Goal: Task Accomplishment & Management: Use online tool/utility

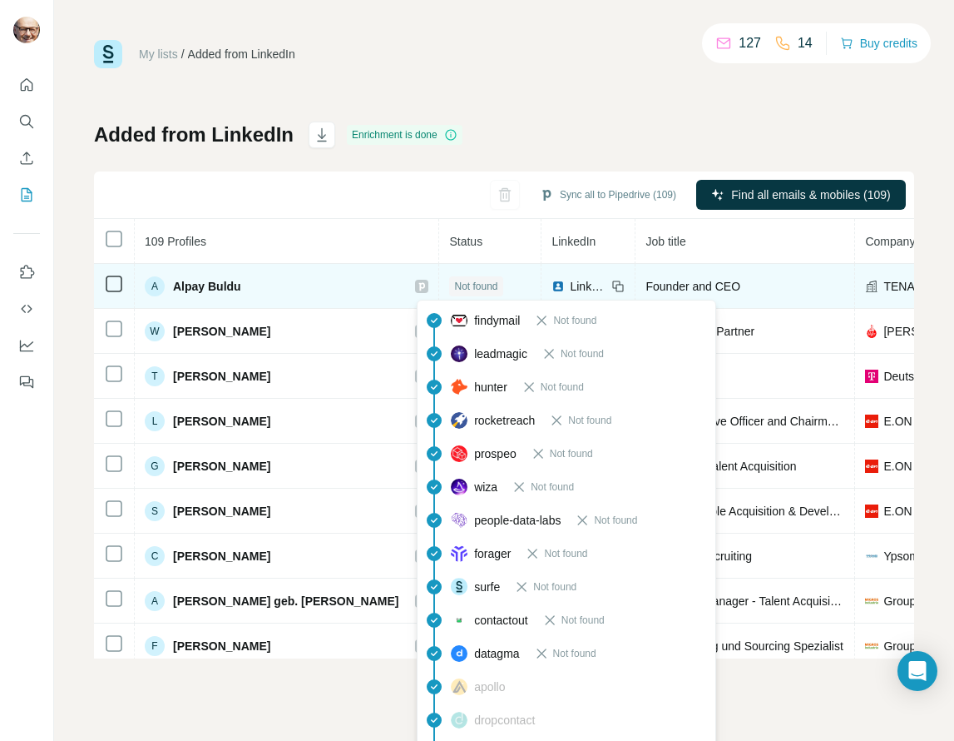
click at [454, 281] on span "Not found" at bounding box center [475, 286] width 43 height 15
click at [454, 280] on span "Not found" at bounding box center [475, 286] width 43 height 15
drag, startPoint x: 438, startPoint y: 280, endPoint x: 427, endPoint y: 285, distance: 12.4
click at [454, 285] on span "Not found" at bounding box center [475, 286] width 43 height 15
click at [458, 285] on span "Not found" at bounding box center [475, 286] width 43 height 15
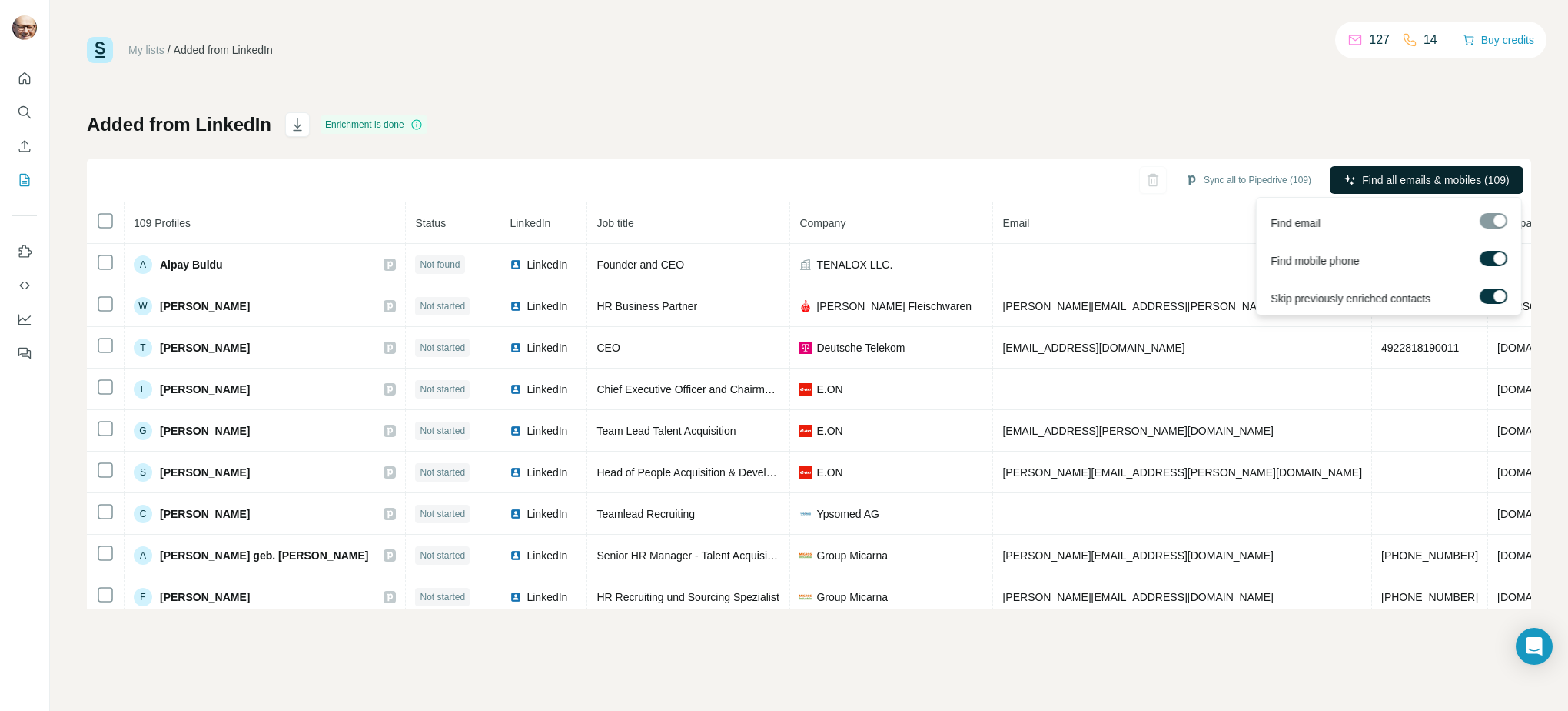
click at [881, 181] on span "Find all emails & mobiles (109)" at bounding box center [1435, 179] width 147 height 16
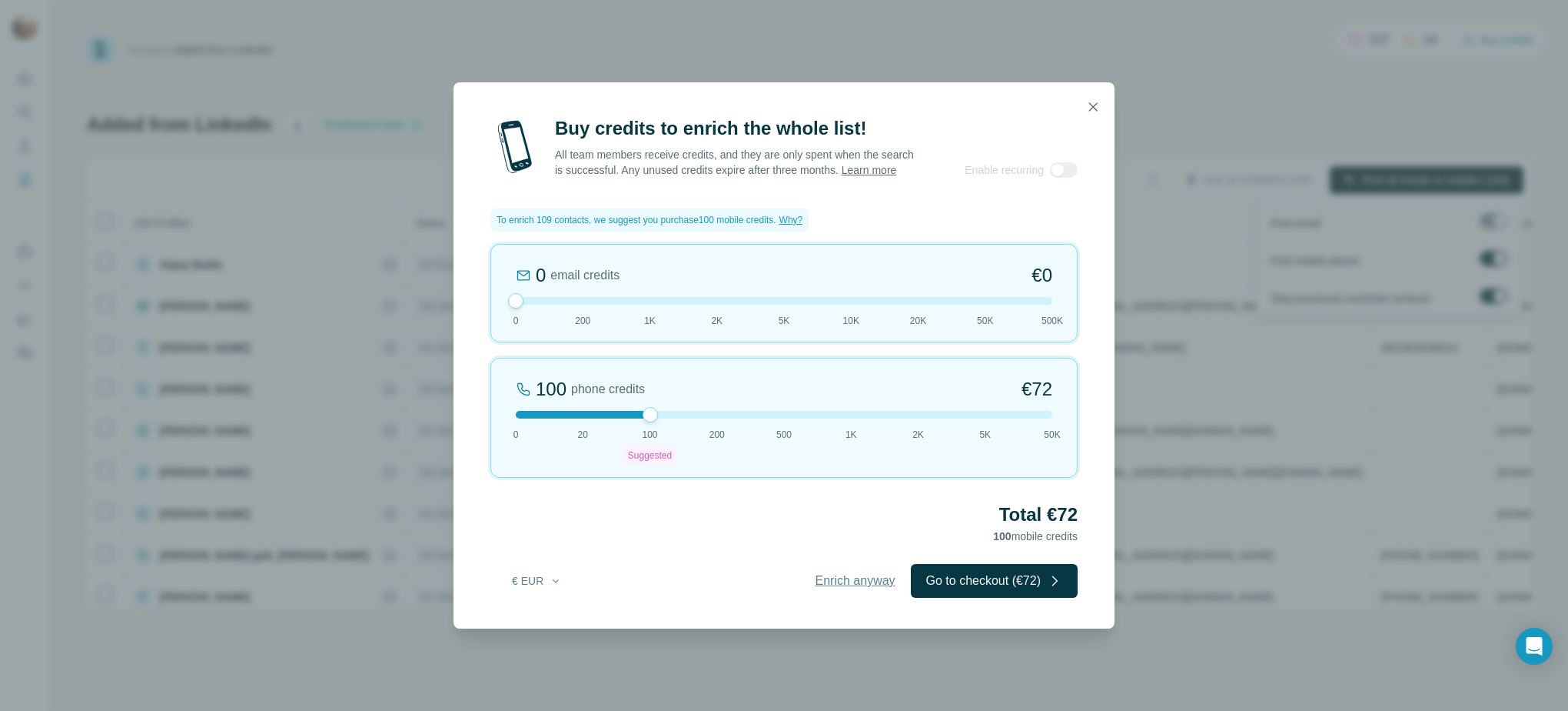
click at [851, 588] on span "Enrich anyway" at bounding box center [856, 581] width 80 height 18
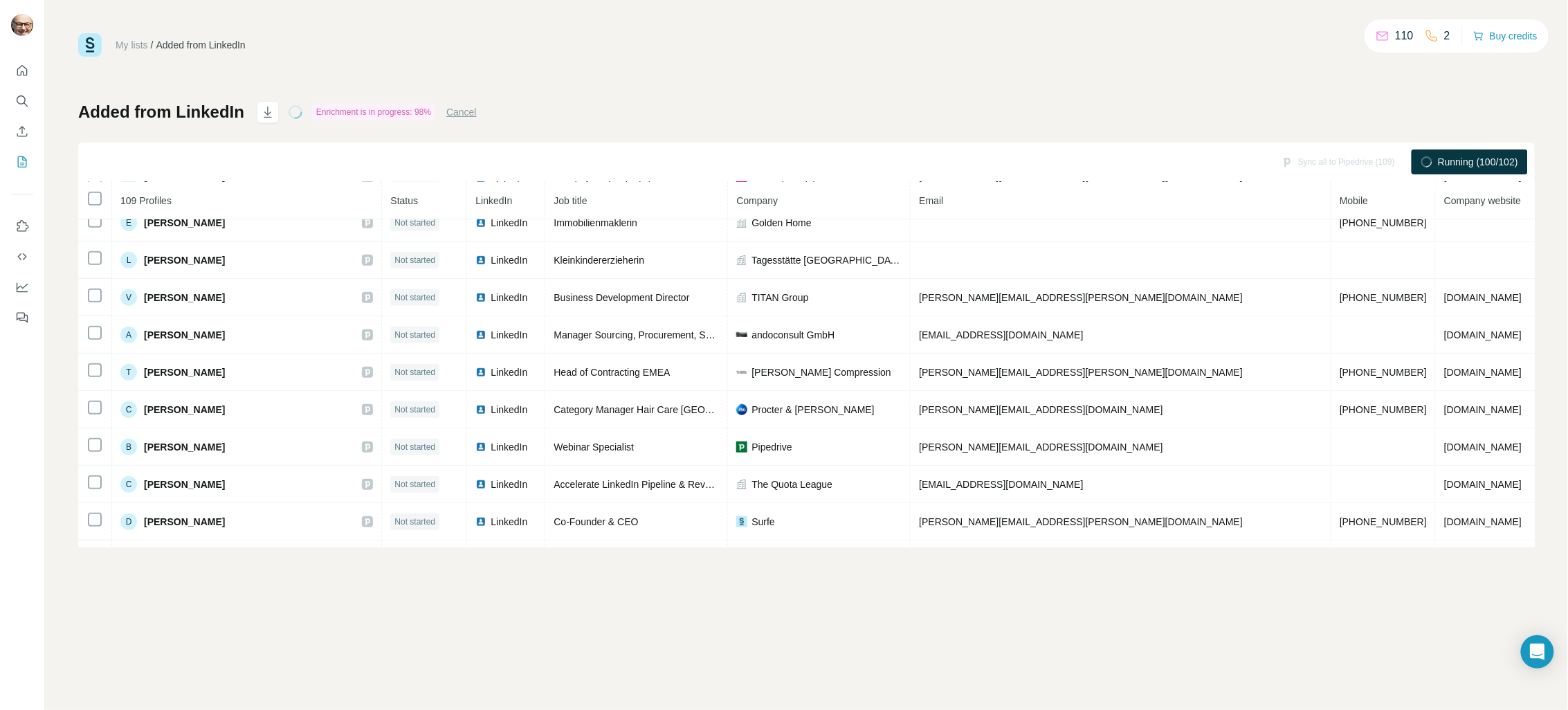
scroll to position [3082, 0]
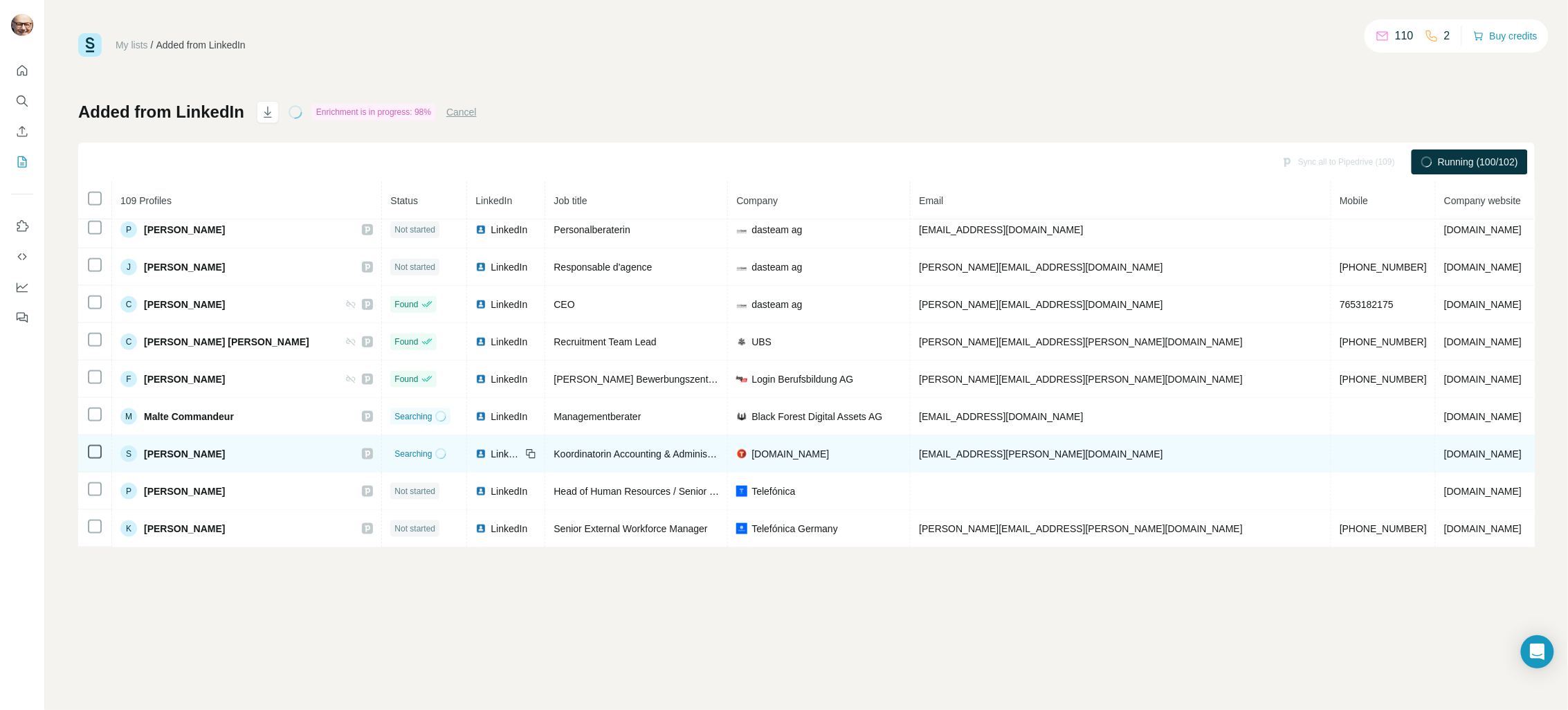
click at [793, 450] on td at bounding box center [1384, 453] width 105 height 37
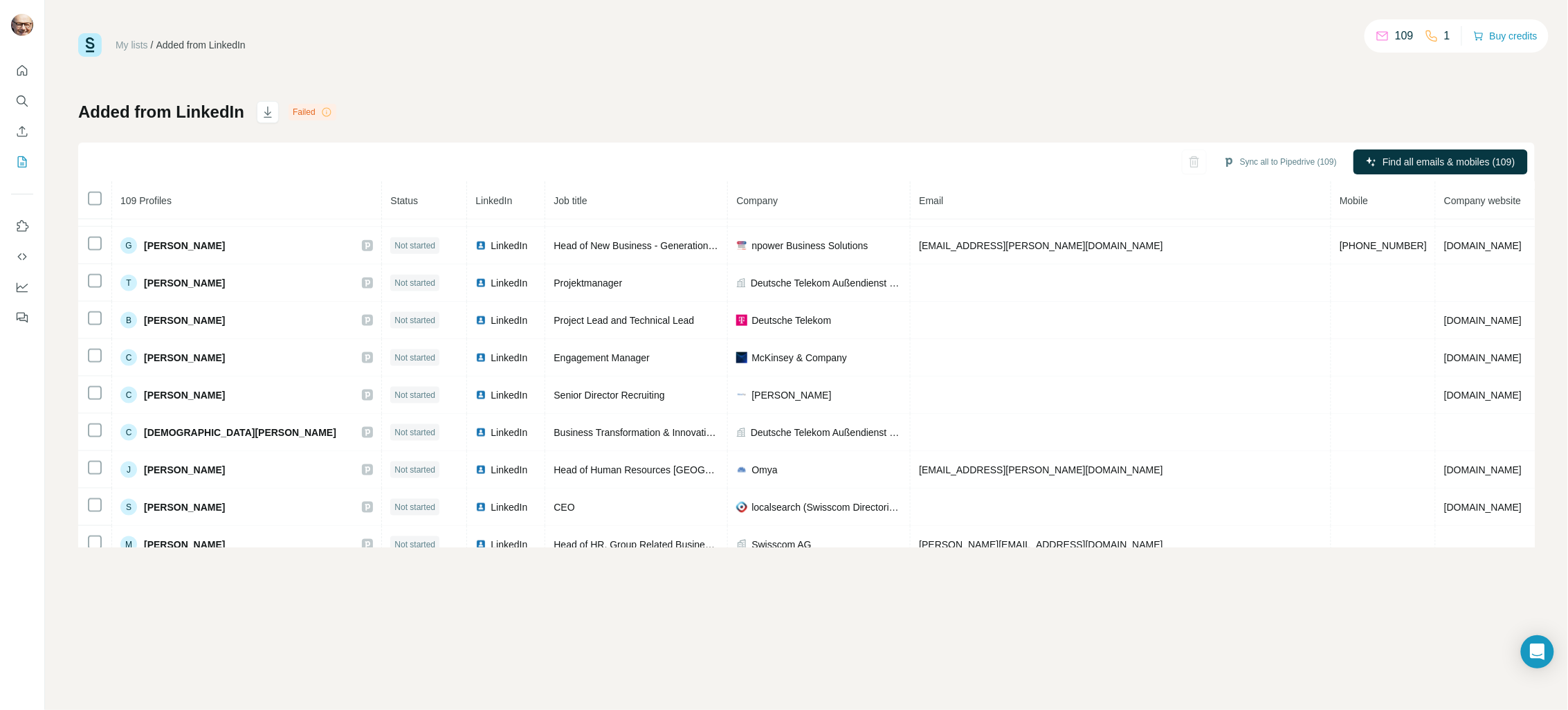
scroll to position [0, 0]
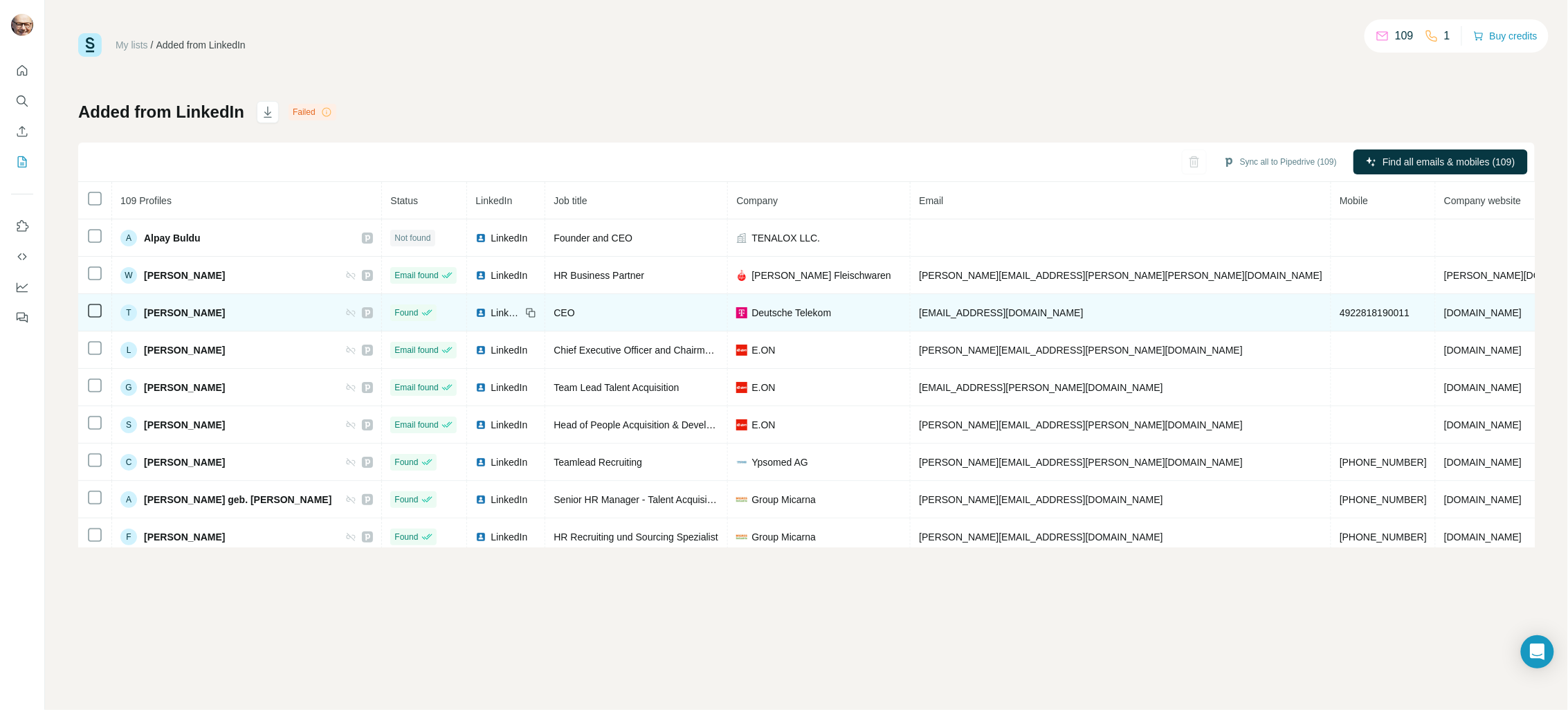
click at [793, 316] on span "4922818190011" at bounding box center [1375, 312] width 70 height 11
click at [793, 313] on span "4922818190011" at bounding box center [1375, 312] width 70 height 11
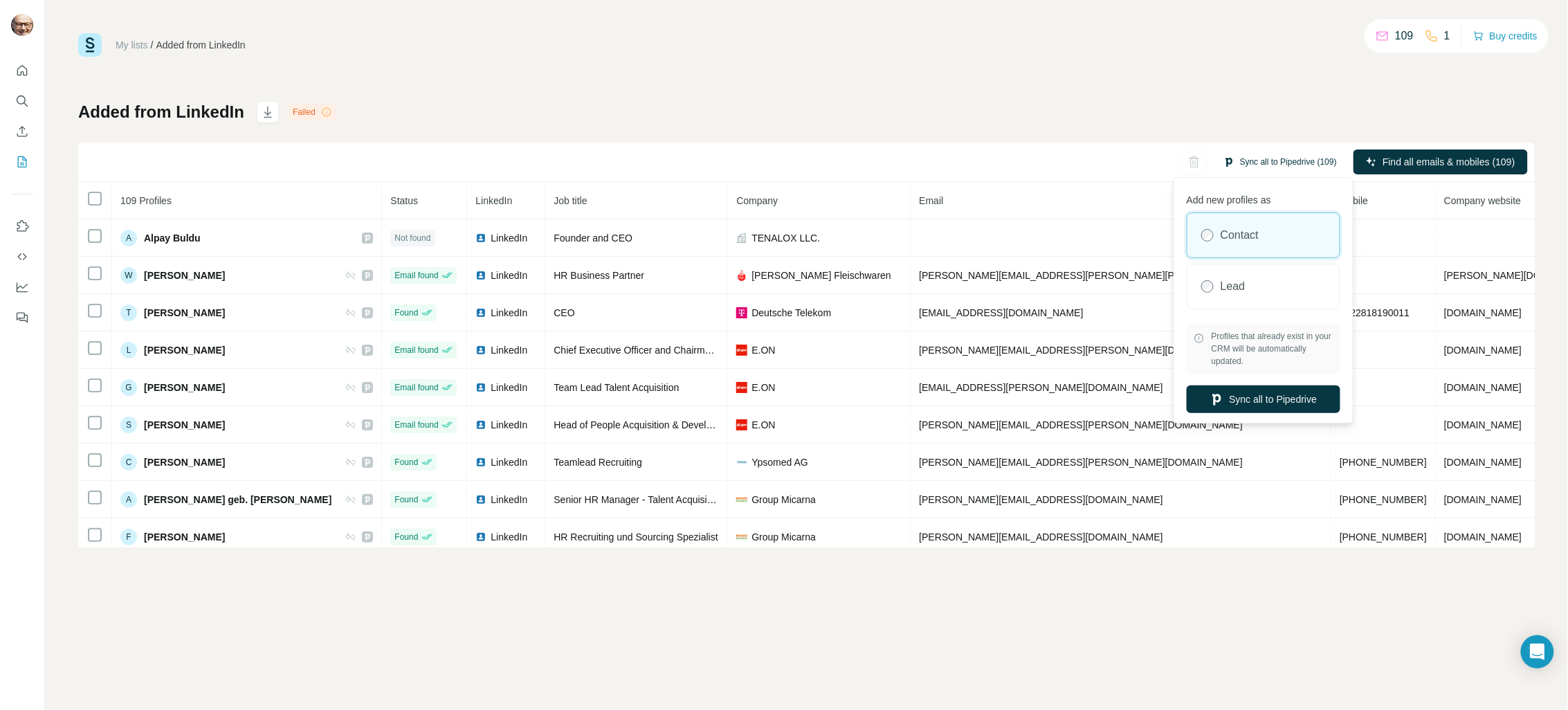
click at [793, 155] on button "Sync all to Pipedrive (109)" at bounding box center [1280, 161] width 133 height 21
click at [793, 162] on button "Sync all to Pipedrive (109)" at bounding box center [1280, 161] width 133 height 21
click at [793, 396] on button "Sync all to Pipedrive" at bounding box center [1264, 398] width 154 height 27
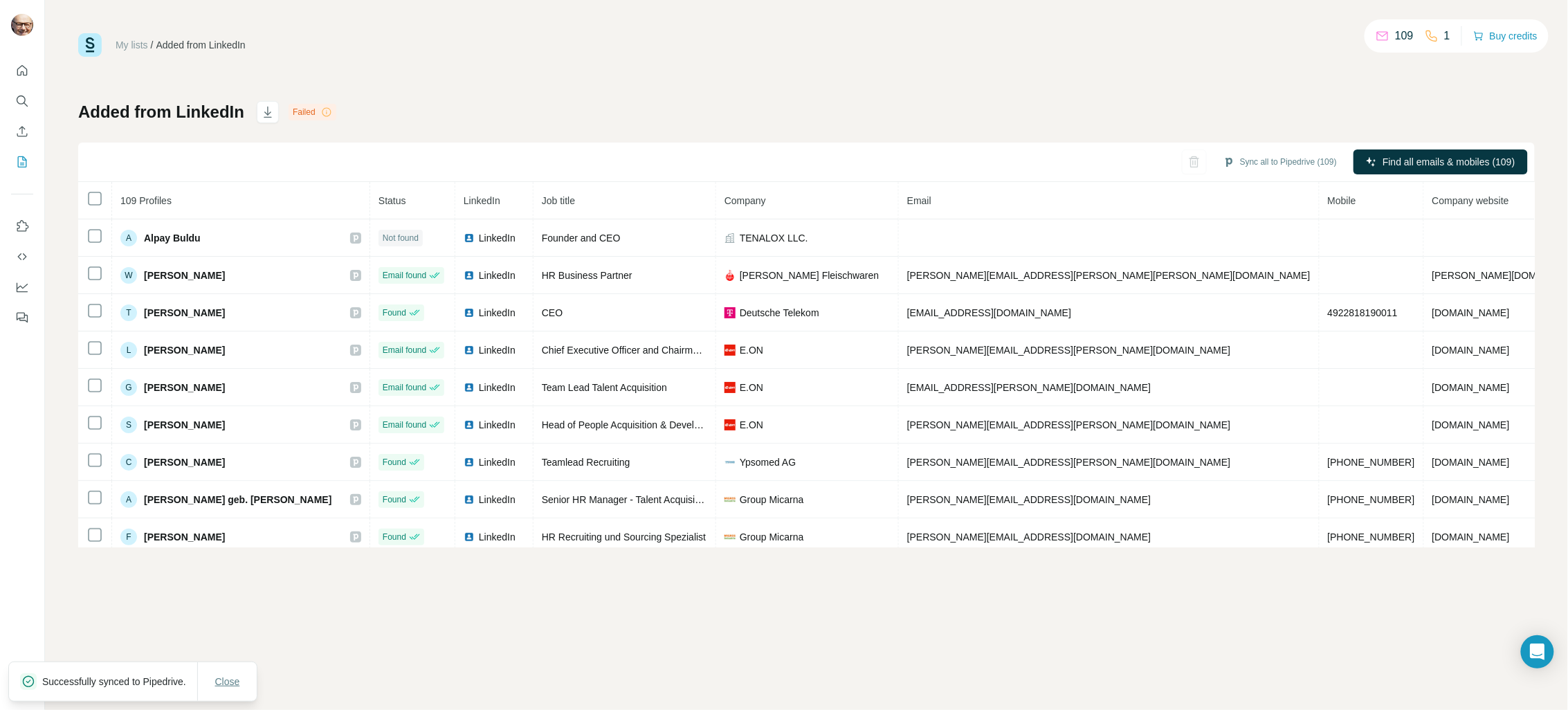
click at [232, 615] on span "Close" at bounding box center [228, 681] width 25 height 14
click at [725, 203] on span "Company" at bounding box center [745, 200] width 42 height 11
click at [758, 203] on th "Company" at bounding box center [808, 200] width 183 height 37
